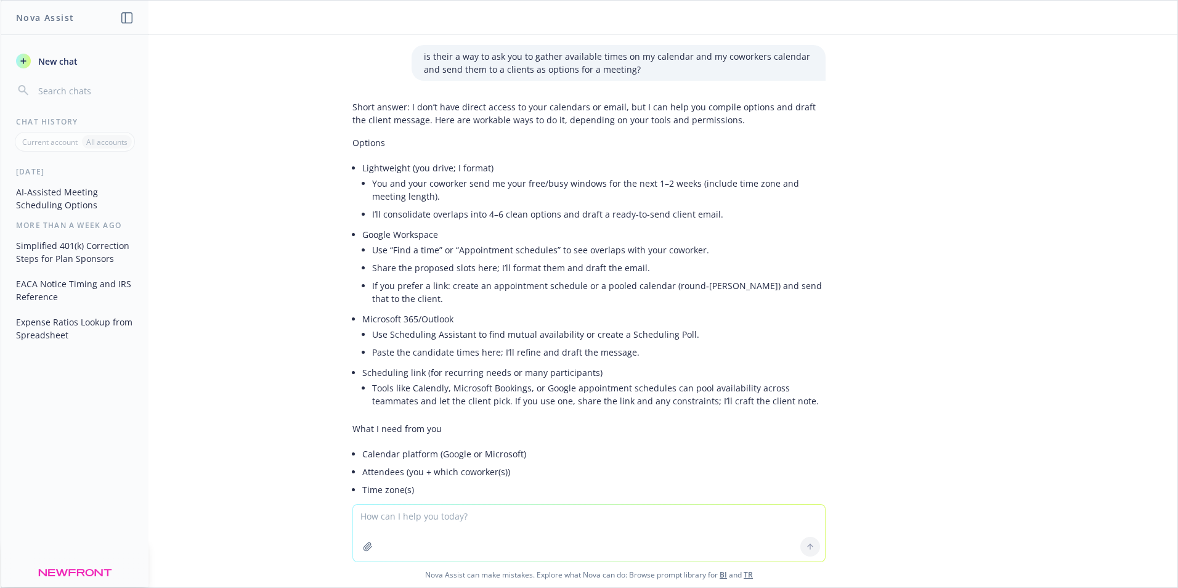
scroll to position [5854, 0]
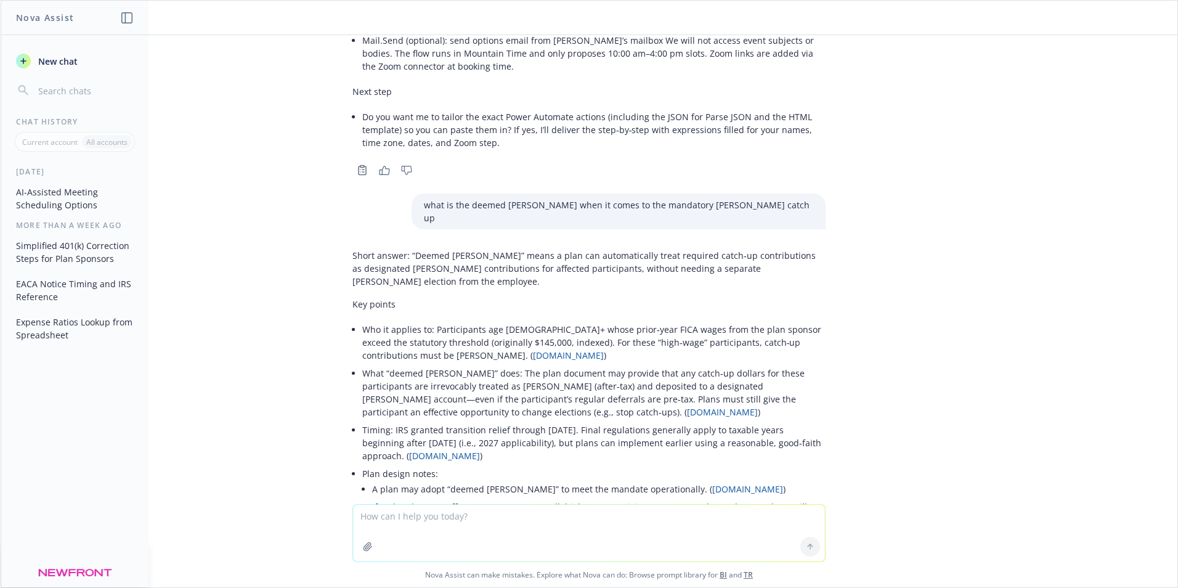
click at [466, 519] on textarea at bounding box center [589, 533] width 472 height 57
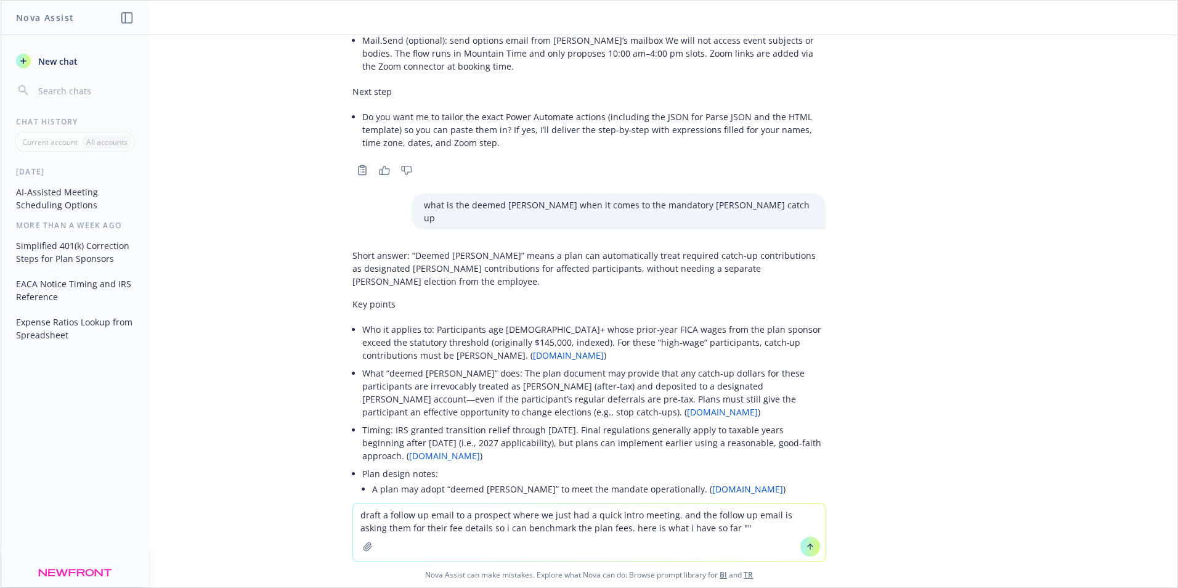
type textarea "draft a follow up email to a prospect where we just had a quick intro meeting. …"
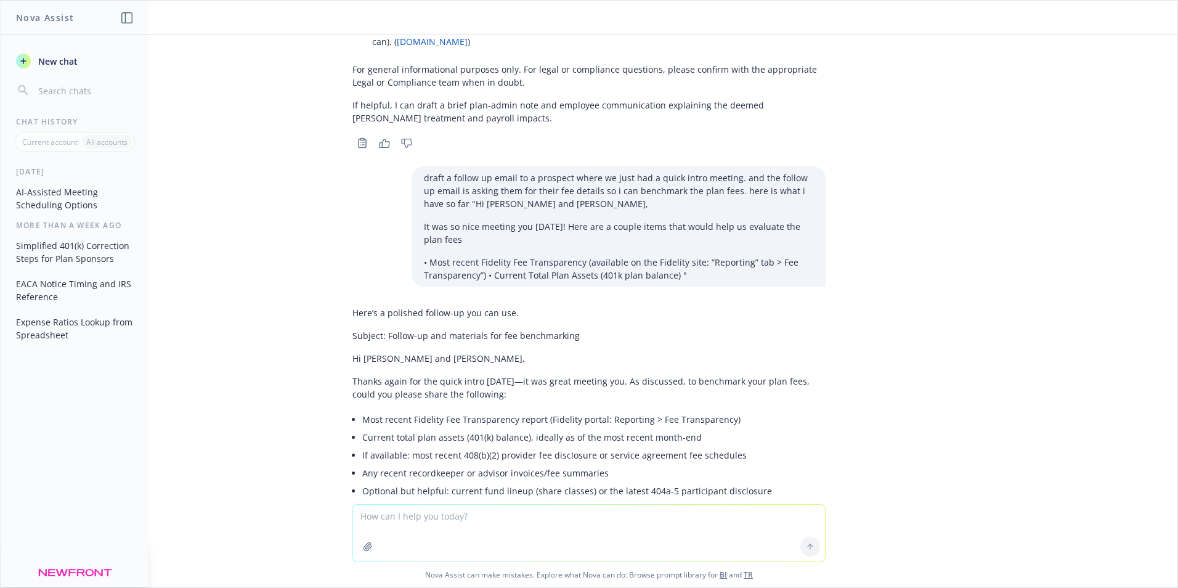
scroll to position [6346, 0]
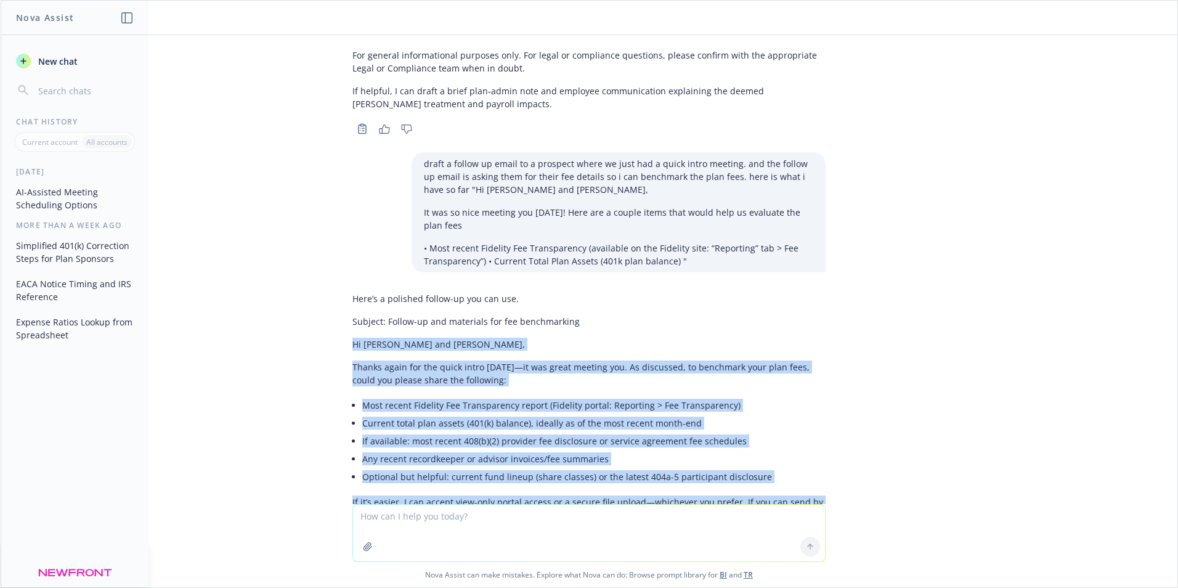
drag, startPoint x: 395, startPoint y: 406, endPoint x: 335, endPoint y: 195, distance: 219.6
click at [343, 287] on div "Here’s a polished follow-up you can use. Subject: Follow-up and materials for f…" at bounding box center [589, 458] width 493 height 343
copy div "Hi [PERSON_NAME] and [PERSON_NAME], Thanks again for the quick intro [DATE]—it …"
click at [933, 353] on div "is their a way to ask you to gather available times on my calendar and my cowor…" at bounding box center [589, 269] width 1177 height 469
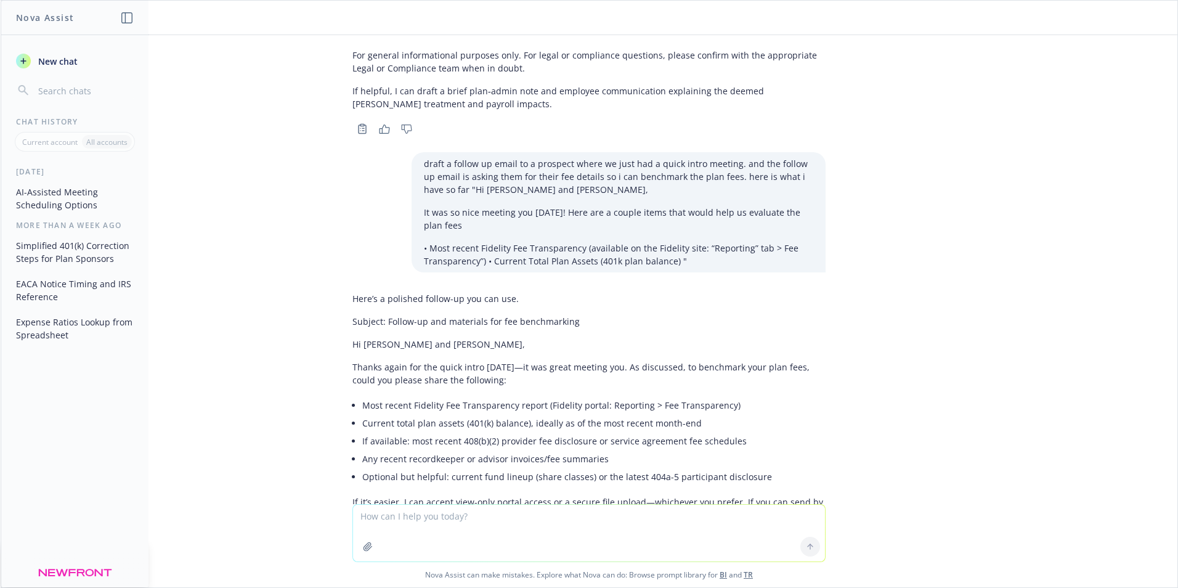
click at [370, 516] on textarea at bounding box center [589, 533] width 472 height 57
paste textarea "Hi [PERSON_NAME] and [PERSON_NAME], It was so nice meeting you [DATE]! Here are…"
type textarea "write me a good ending to this email "Hi [PERSON_NAME] and [PERSON_NAME], It wa…"
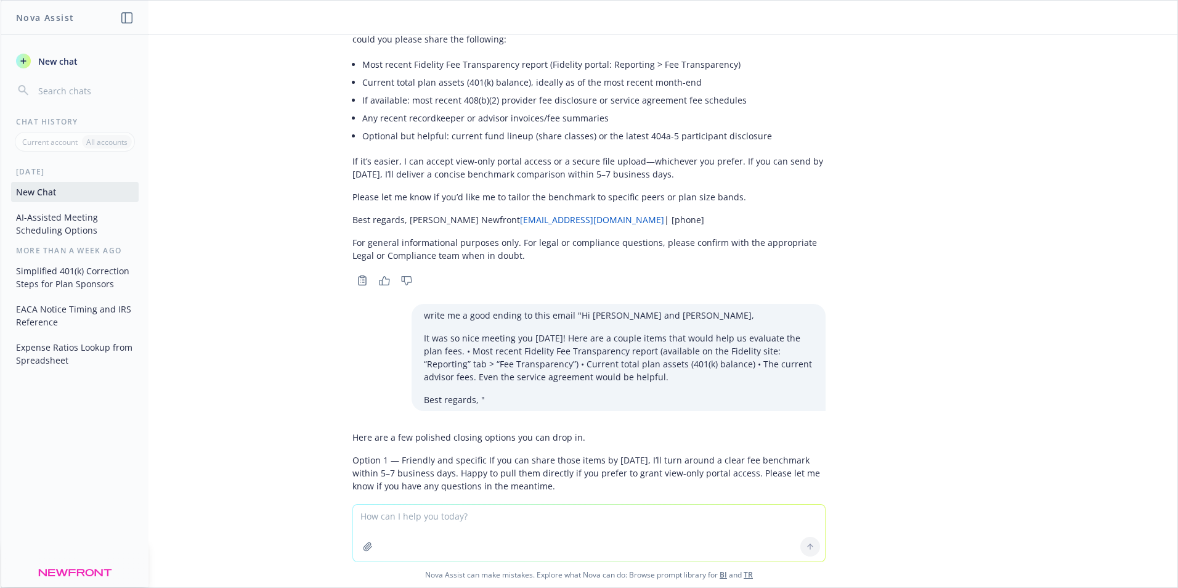
scroll to position [6742, 0]
